Goal: Task Accomplishment & Management: Use online tool/utility

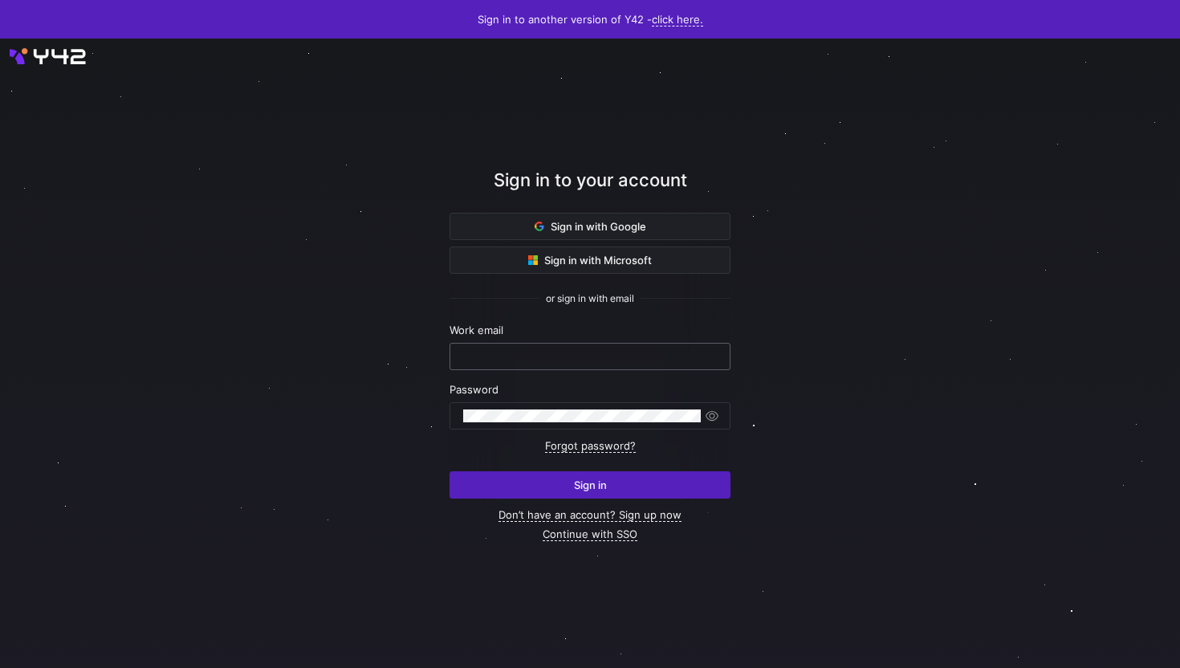
click at [681, 357] on input "text" at bounding box center [590, 356] width 254 height 13
click at [610, 533] on link "Continue with SSO" at bounding box center [590, 535] width 95 height 14
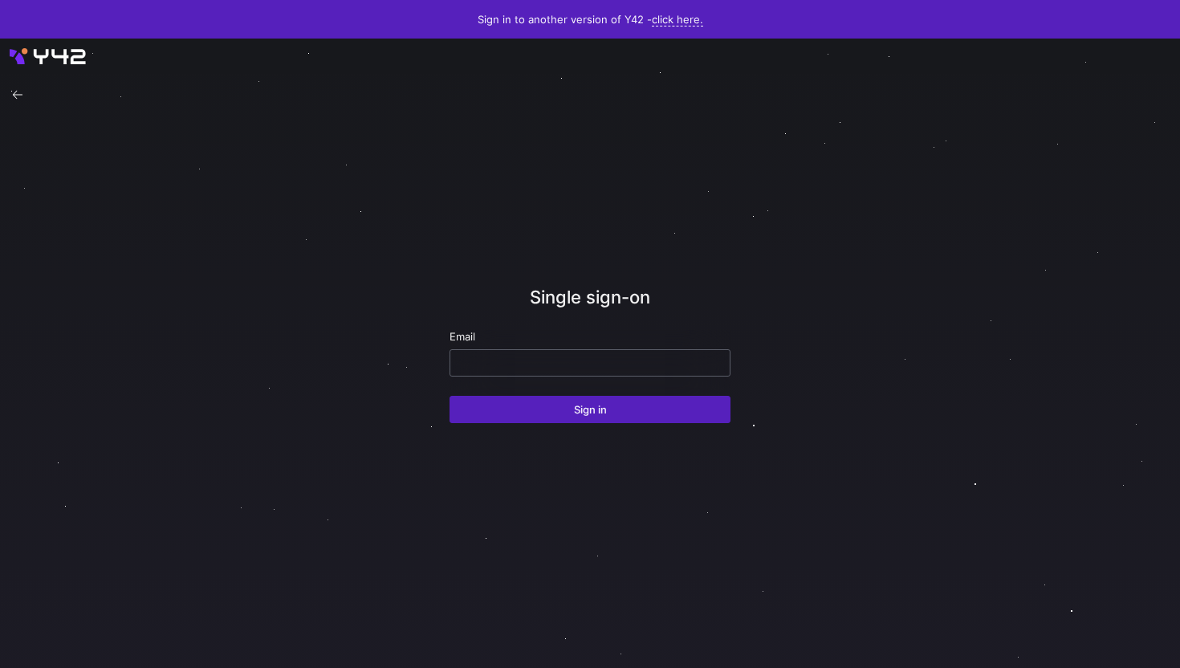
click at [585, 364] on input "email" at bounding box center [590, 362] width 254 height 13
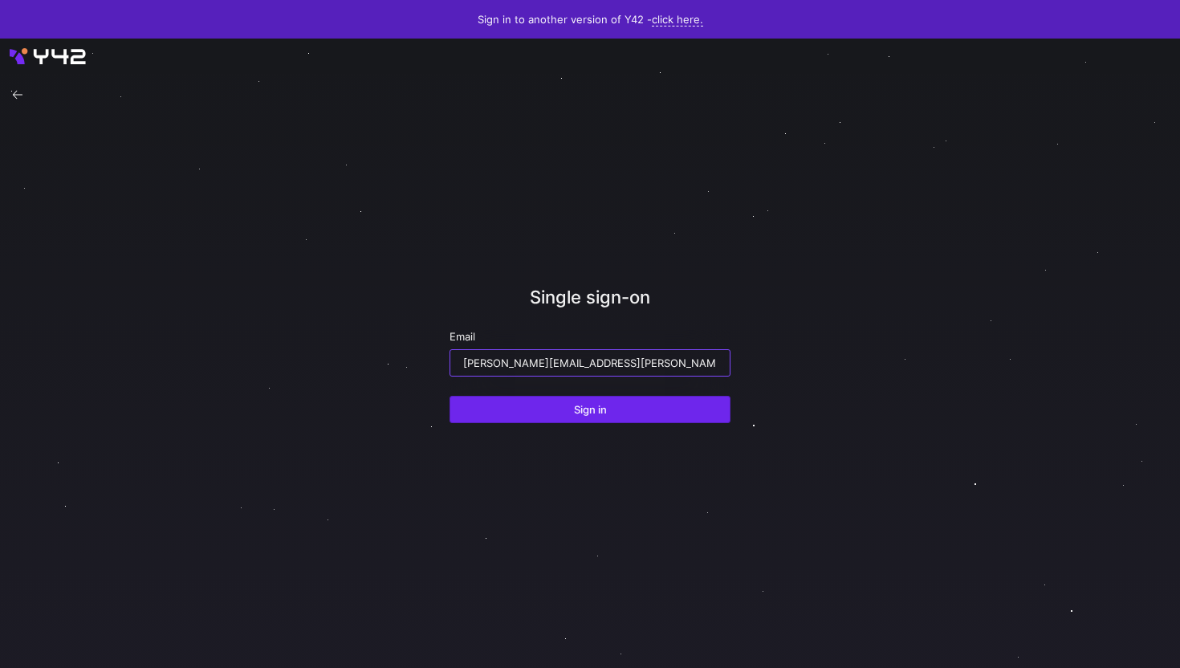
type input "[PERSON_NAME][EMAIL_ADDRESS][PERSON_NAME][DOMAIN_NAME]"
click at [450, 396] on button "Sign in" at bounding box center [590, 409] width 281 height 27
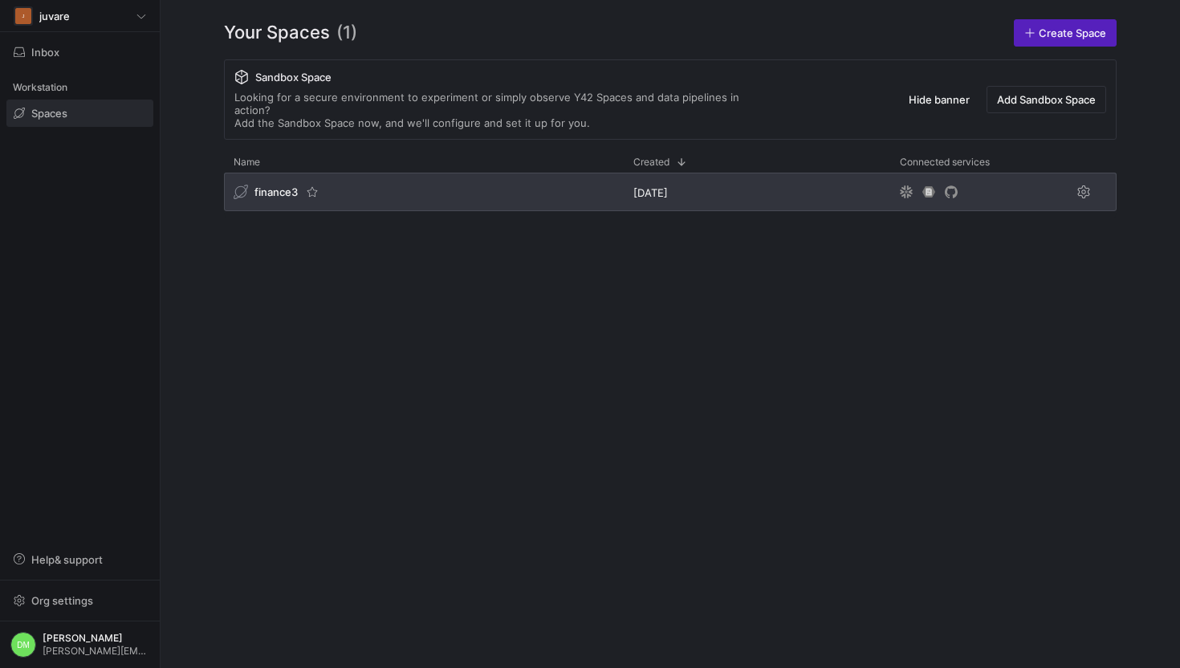
click at [355, 183] on div "finance3" at bounding box center [424, 192] width 400 height 39
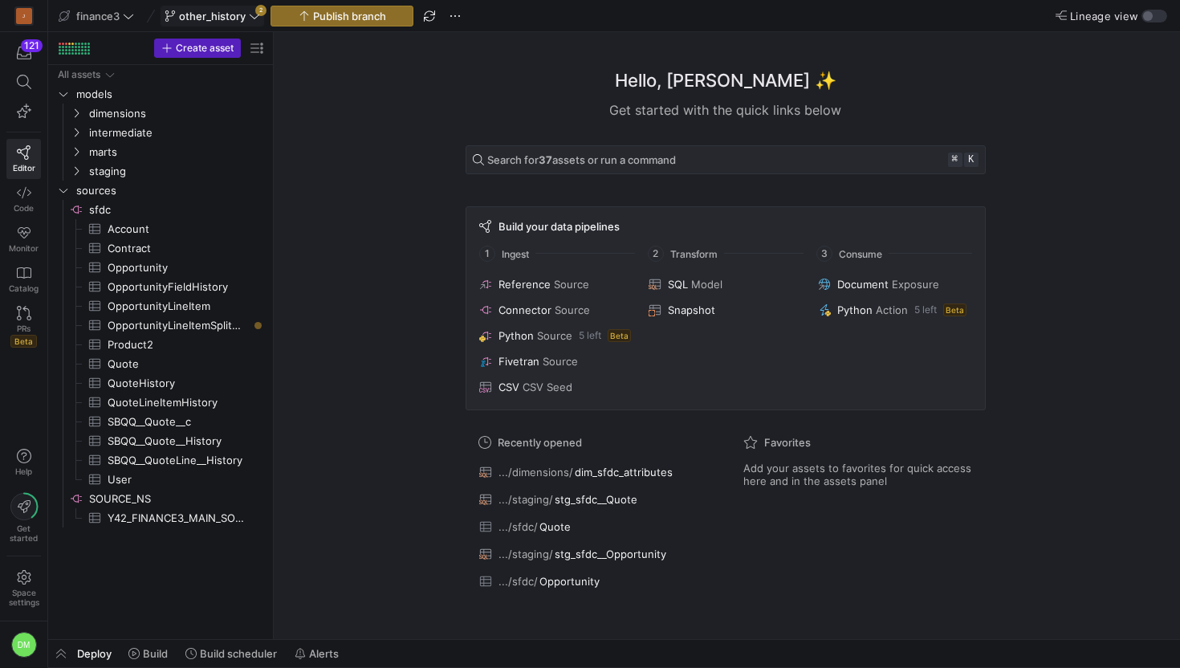
click at [260, 15] on span at bounding box center [212, 15] width 102 height 19
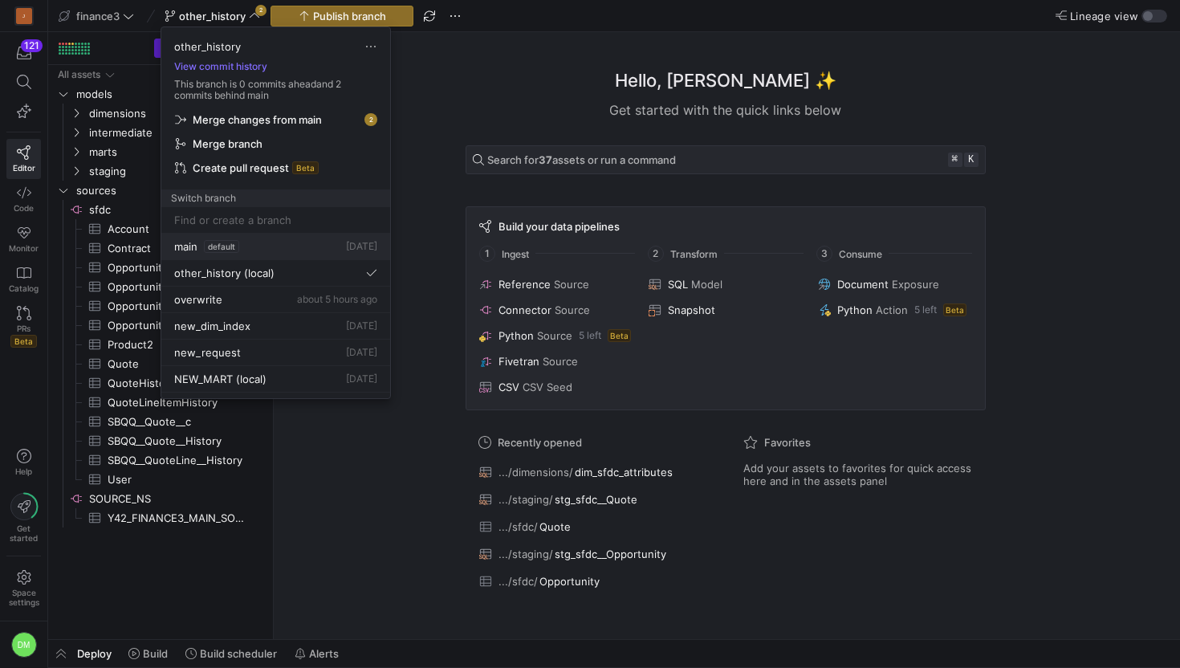
click at [231, 242] on span "default" at bounding box center [221, 246] width 35 height 13
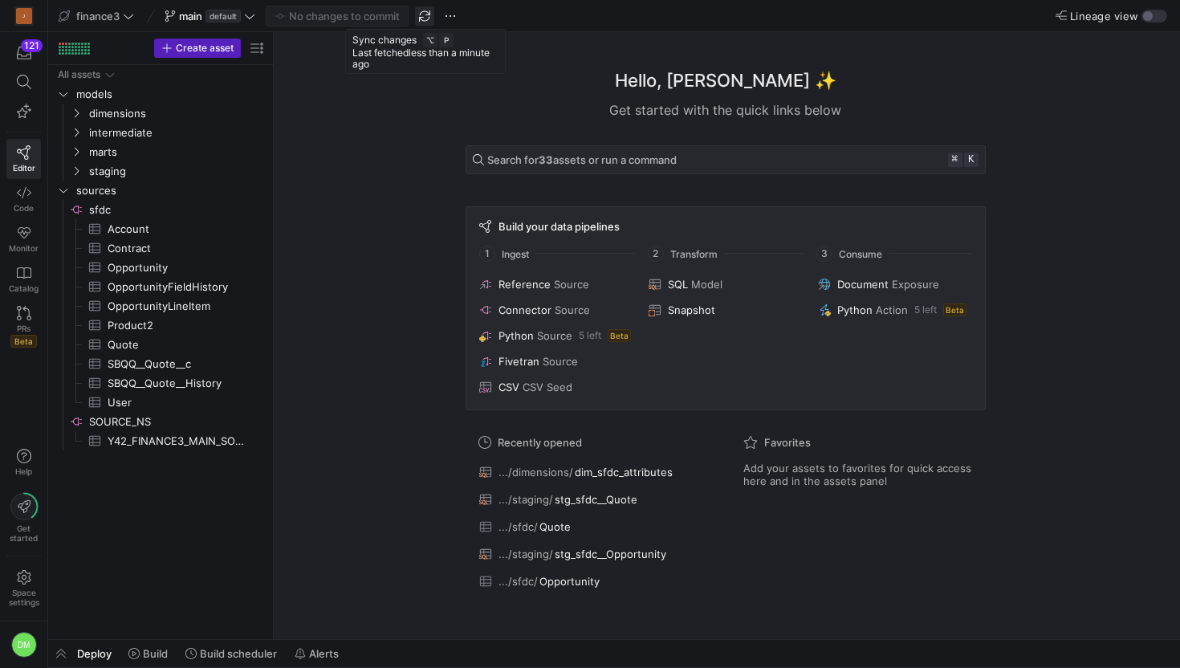
click at [426, 16] on span "button" at bounding box center [424, 15] width 19 height 19
click at [257, 21] on span at bounding box center [209, 15] width 97 height 19
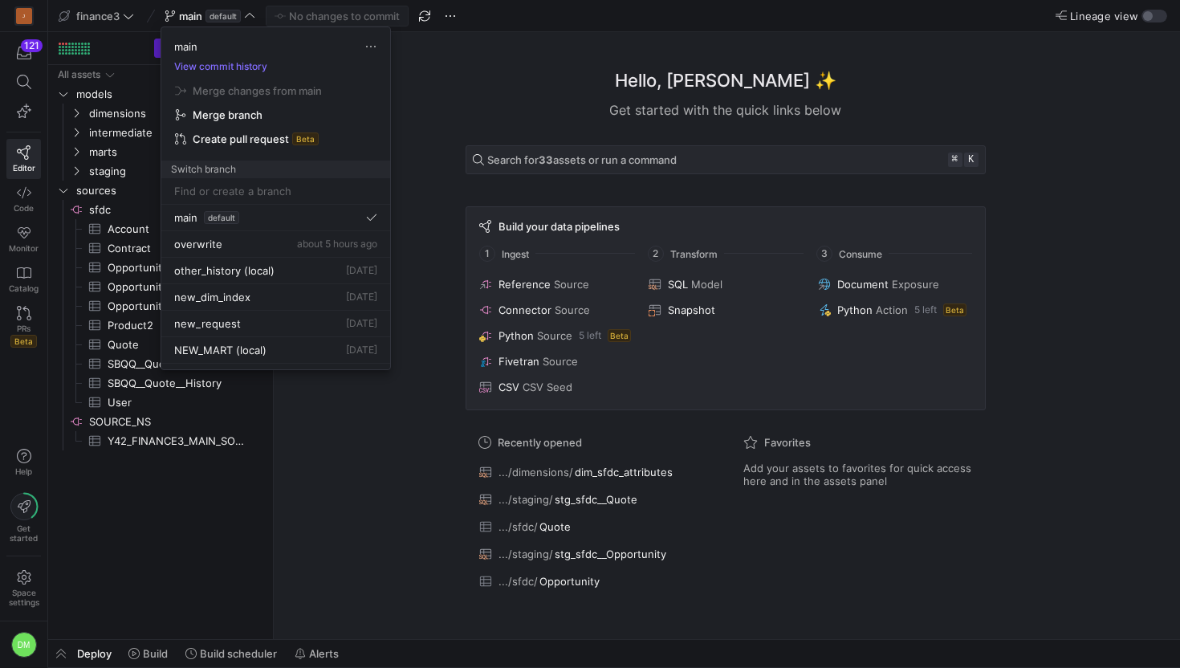
click at [450, 18] on div at bounding box center [590, 334] width 1180 height 668
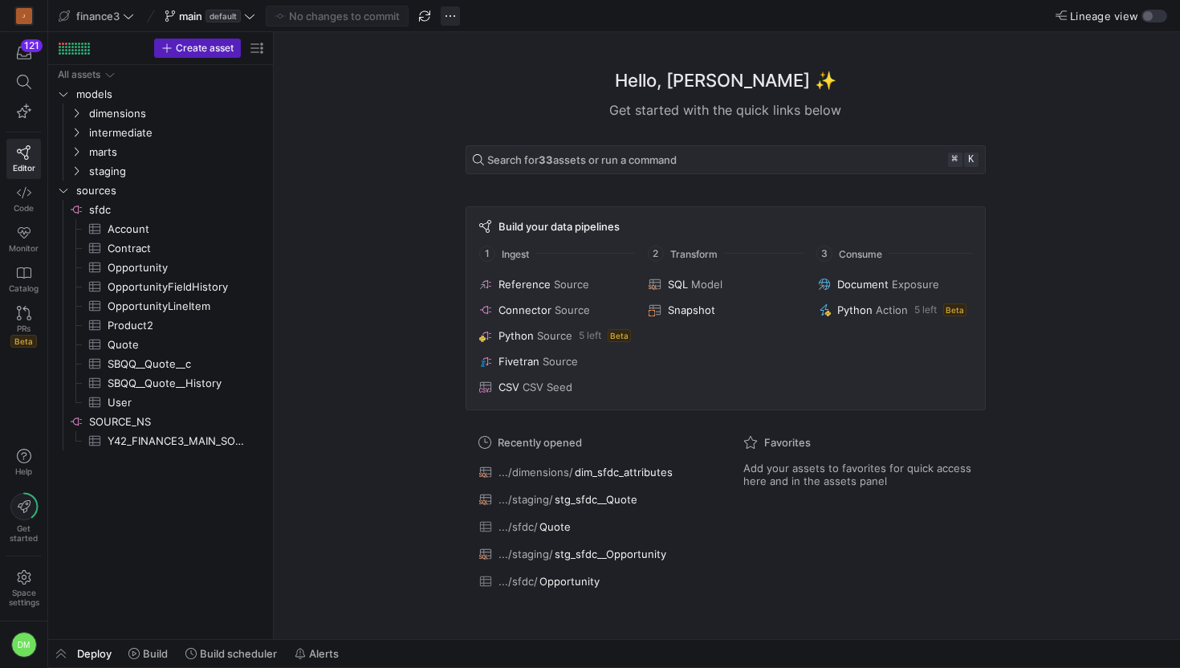
click at [450, 18] on span "button" at bounding box center [450, 15] width 19 height 19
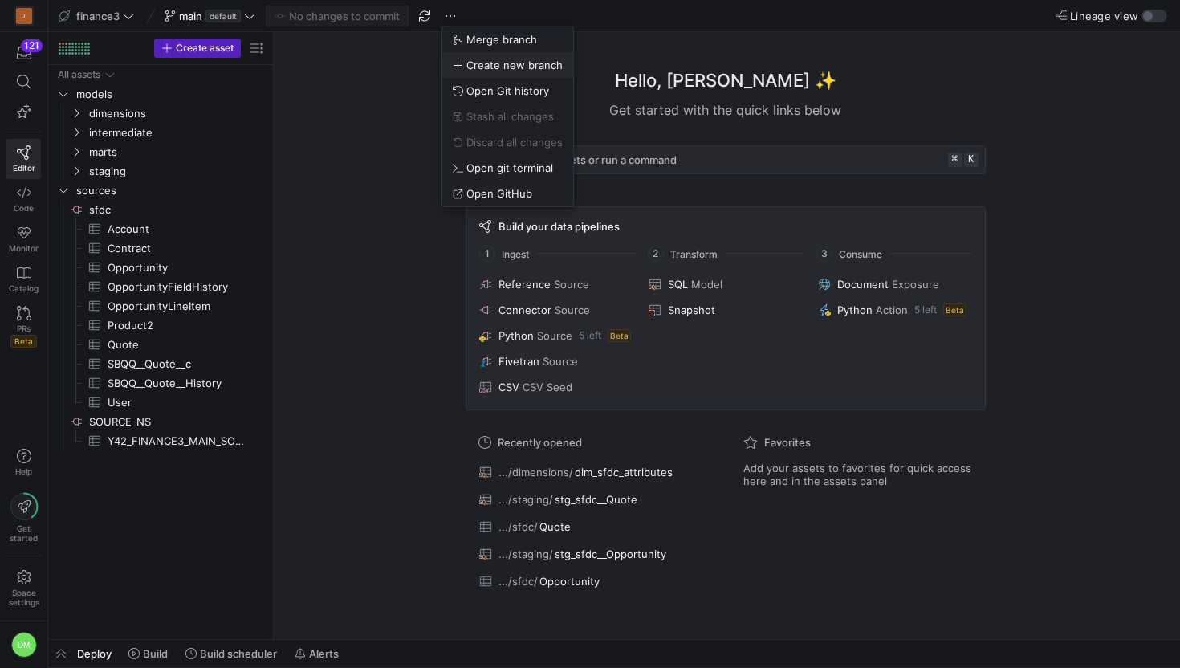
click at [476, 57] on button "Create new branch" at bounding box center [507, 65] width 131 height 26
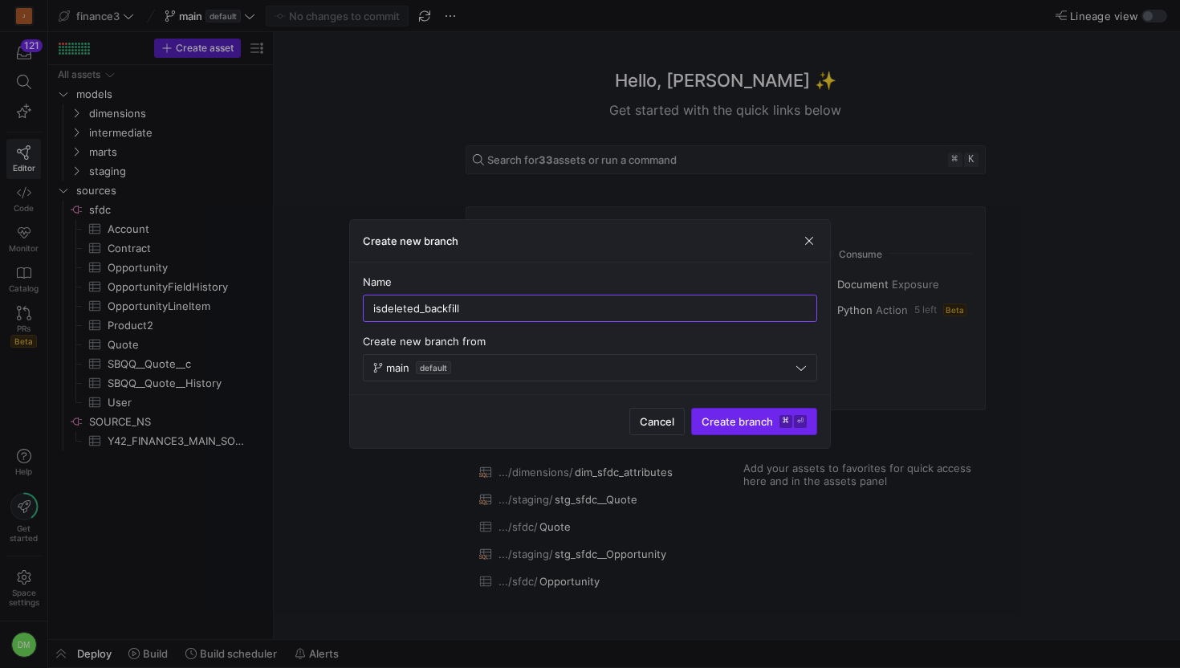
type input "isdeleted_backfill"
click at [719, 416] on span "Create branch ⌘ ⏎" at bounding box center [754, 421] width 105 height 13
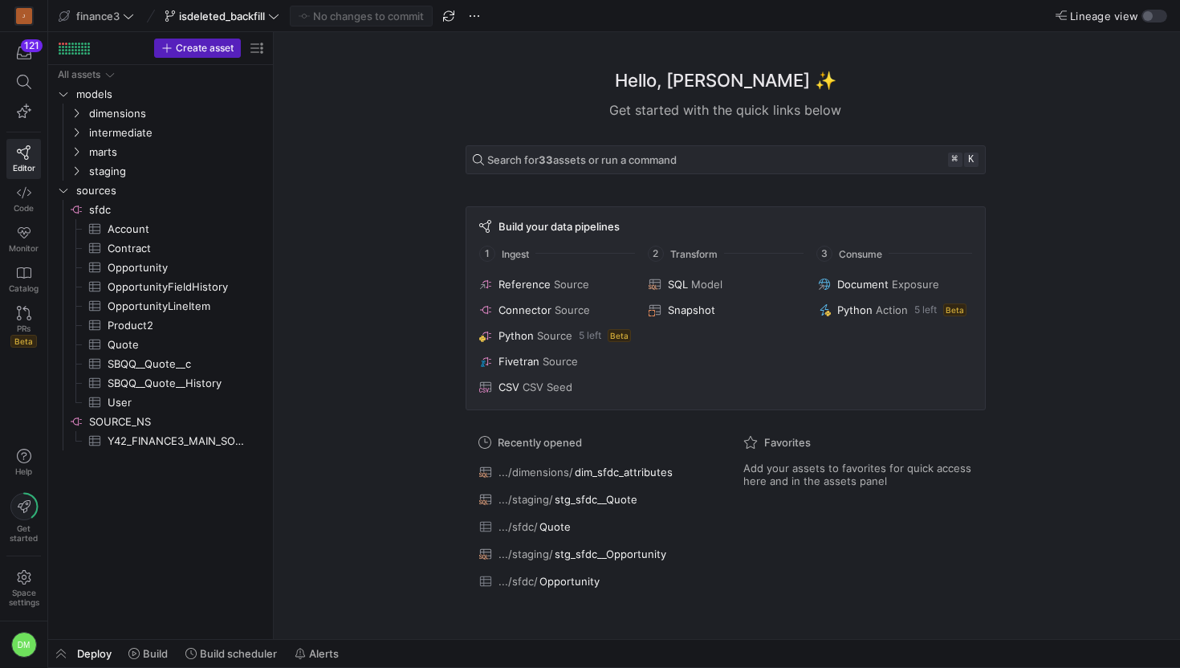
click at [322, 201] on div "Hello, David ✨ Get started with the quick links below Search for 33 assets or r…" at bounding box center [725, 335] width 890 height 607
click at [27, 207] on span "Code" at bounding box center [24, 208] width 20 height 10
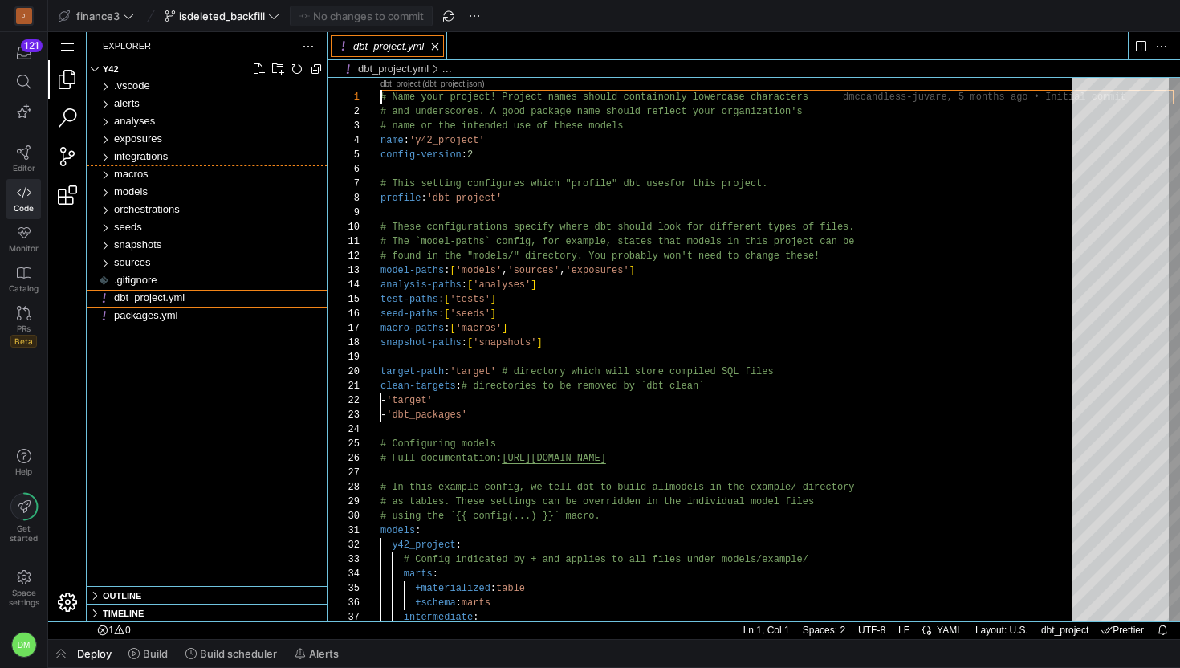
click at [131, 163] on div "integrations" at bounding box center [221, 158] width 214 height 18
click at [116, 160] on span "integrations" at bounding box center [141, 156] width 54 height 12
click at [128, 193] on span "models" at bounding box center [131, 191] width 34 height 12
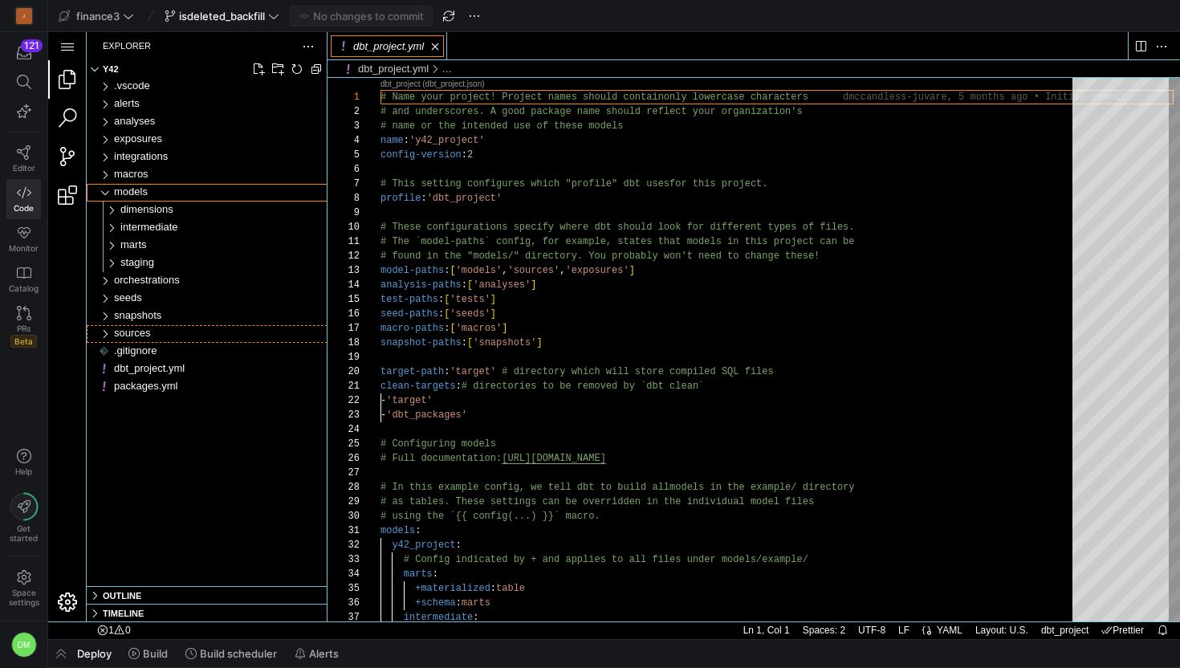
click at [136, 325] on div "sources" at bounding box center [221, 334] width 214 height 18
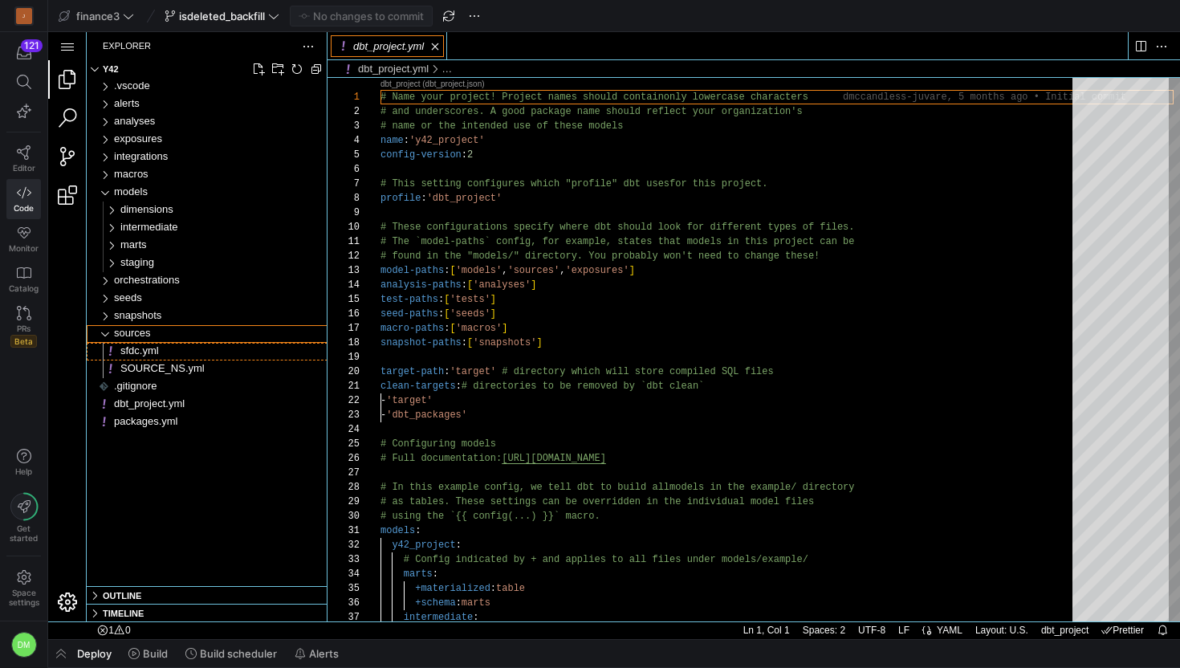
click at [136, 350] on span "sfdc.yml" at bounding box center [139, 350] width 39 height 12
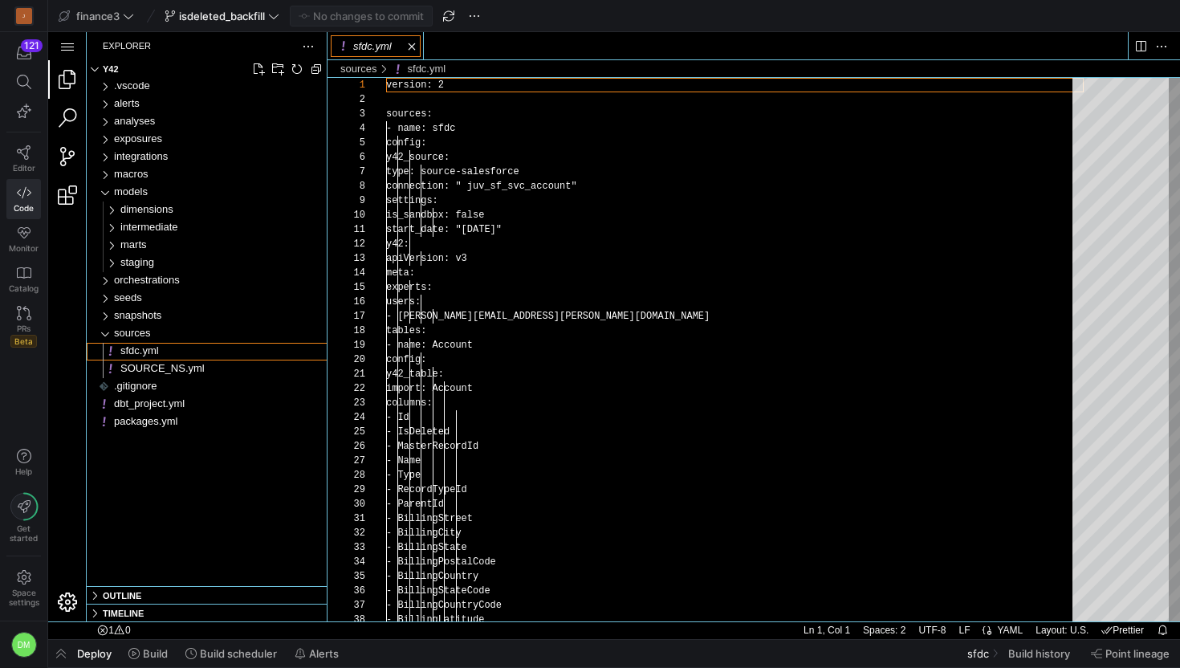
scroll to position [145, 0]
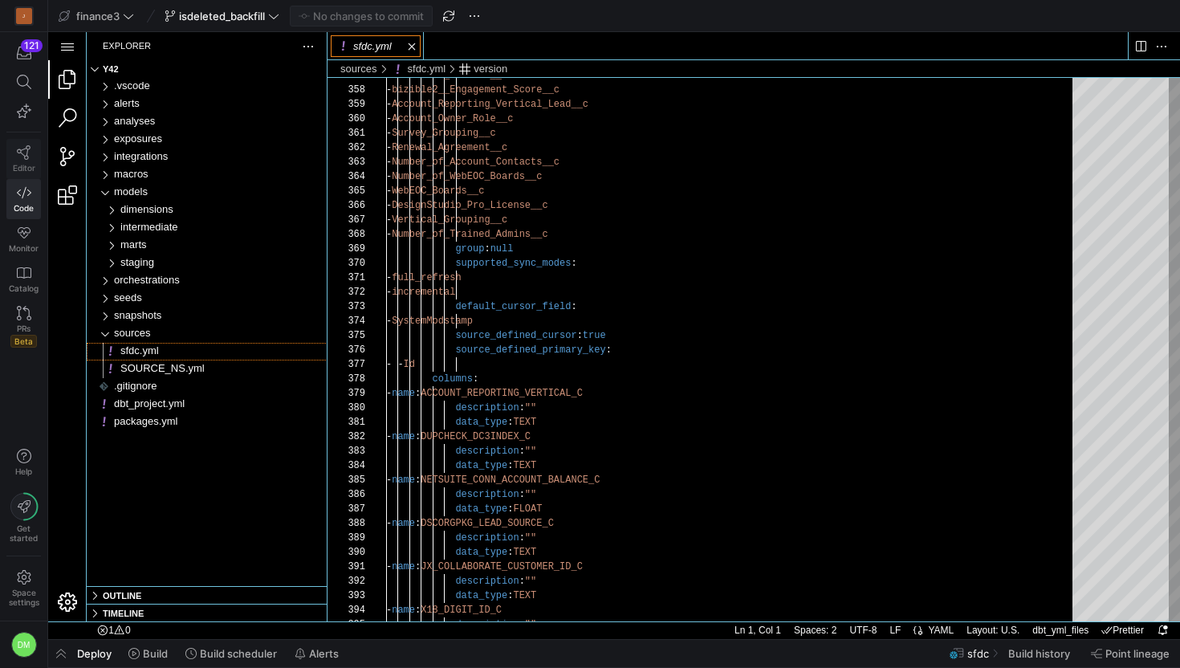
click at [22, 160] on link "Editor" at bounding box center [23, 159] width 35 height 40
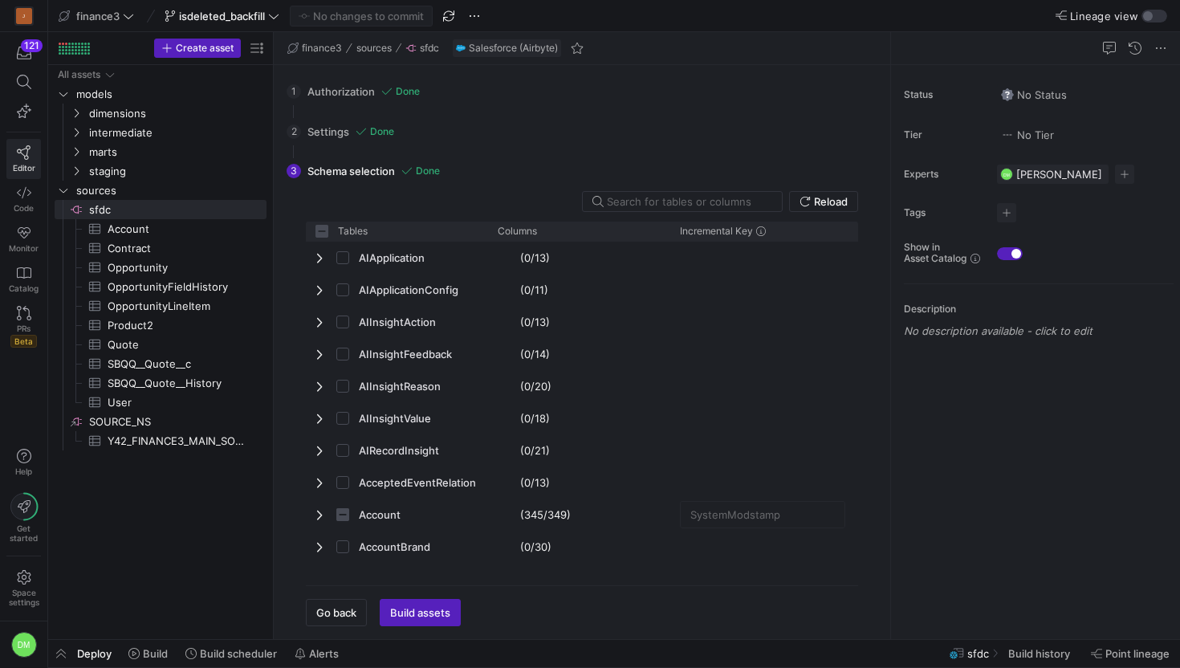
checkbox input "false"
